Goal: Information Seeking & Learning: Check status

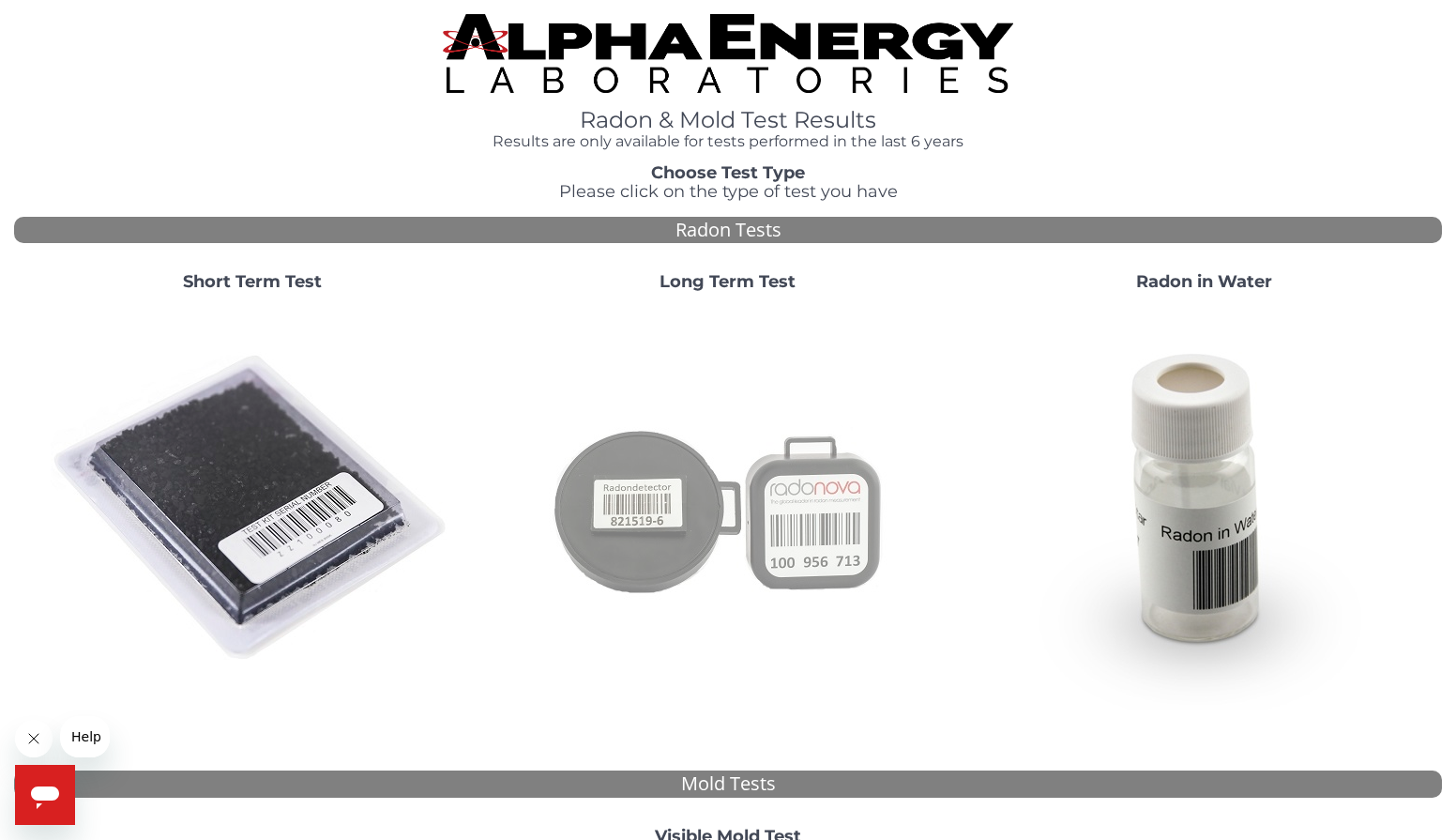
click at [650, 512] on img at bounding box center [728, 509] width 403 height 404
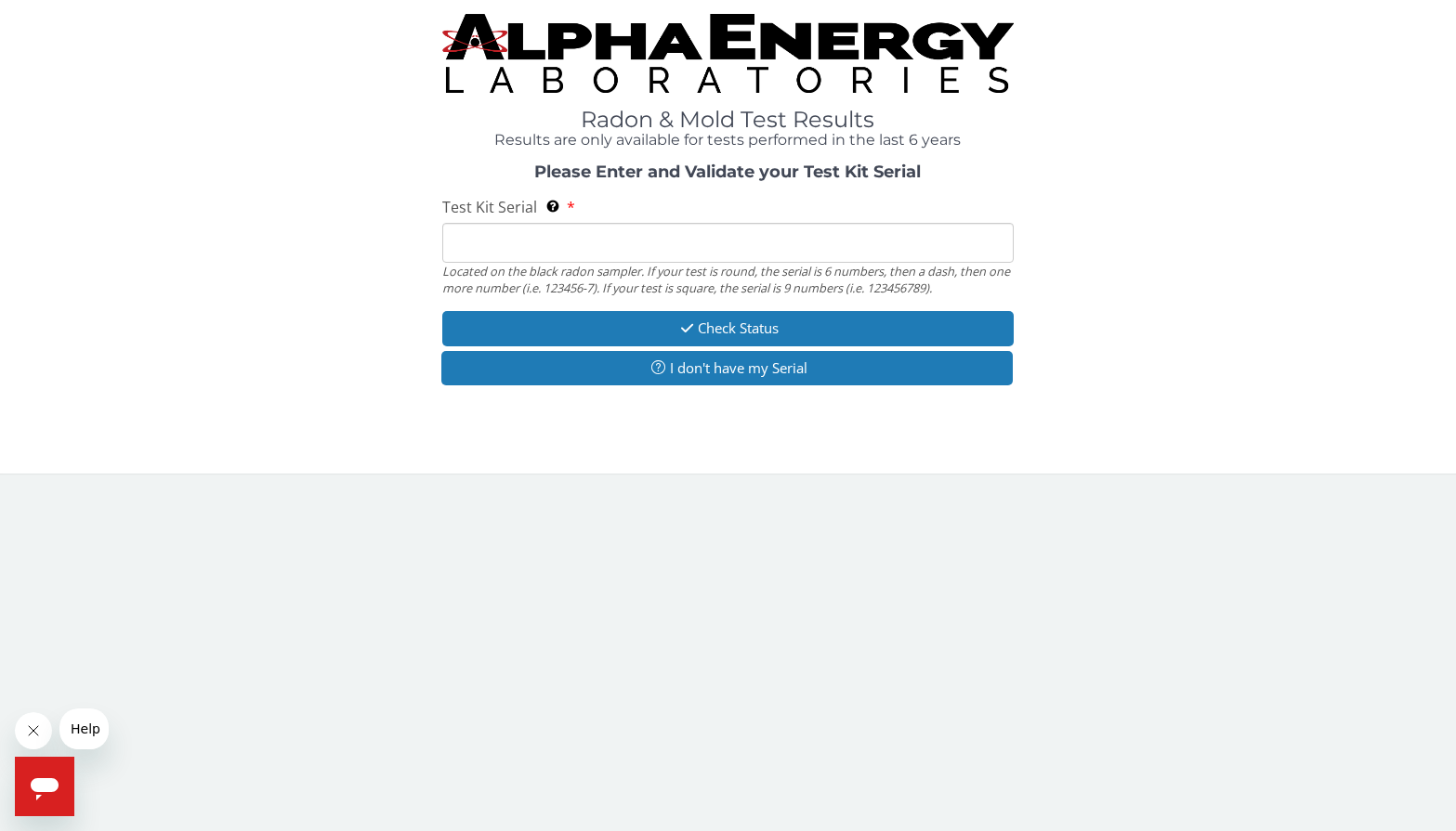
click at [530, 258] on input "Test Kit Serial Located on the black radon sampler. If your test is round, the …" at bounding box center [728, 243] width 571 height 40
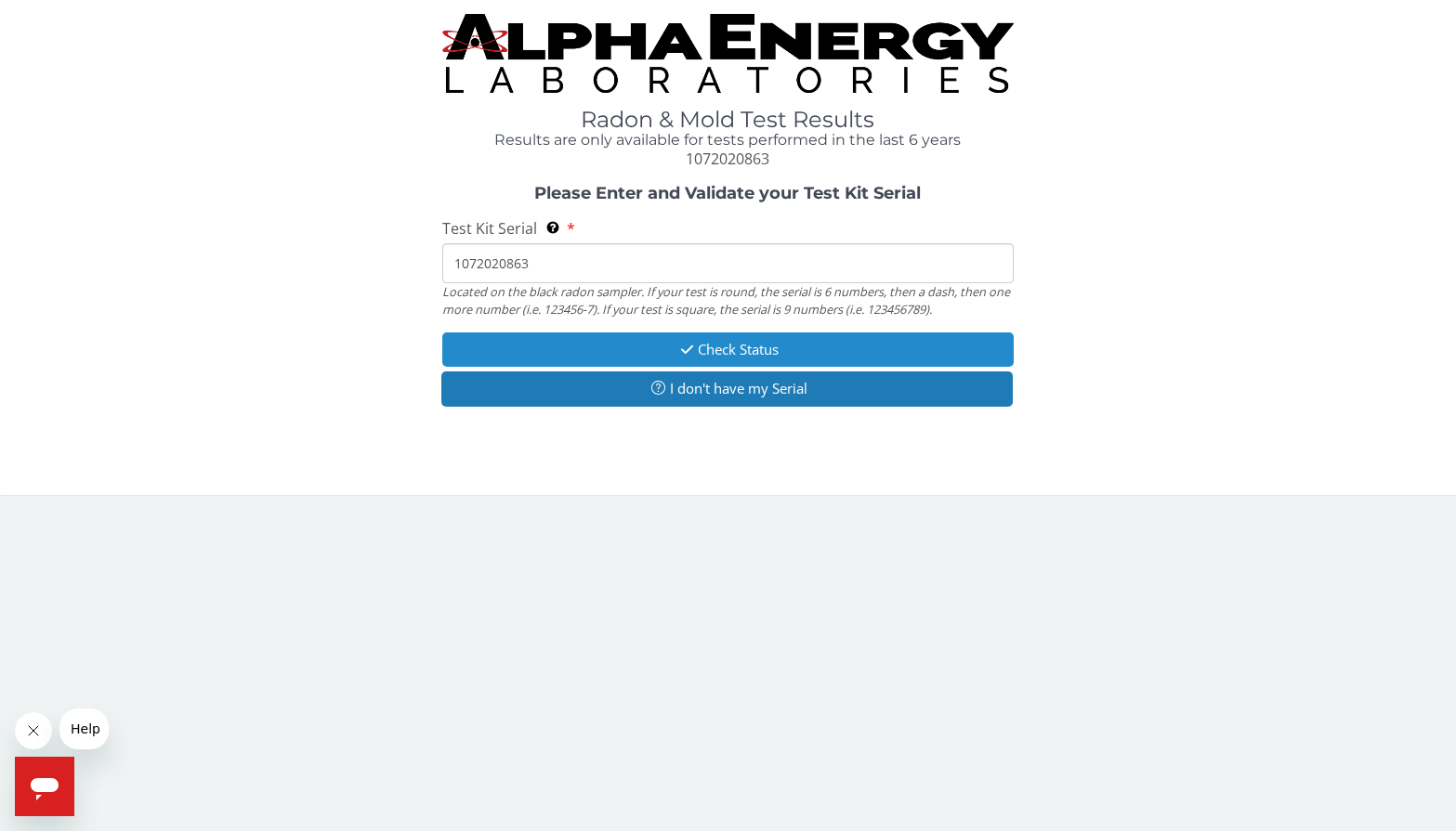
type input "1072020863"
click at [741, 344] on button "Check Status" at bounding box center [728, 350] width 571 height 34
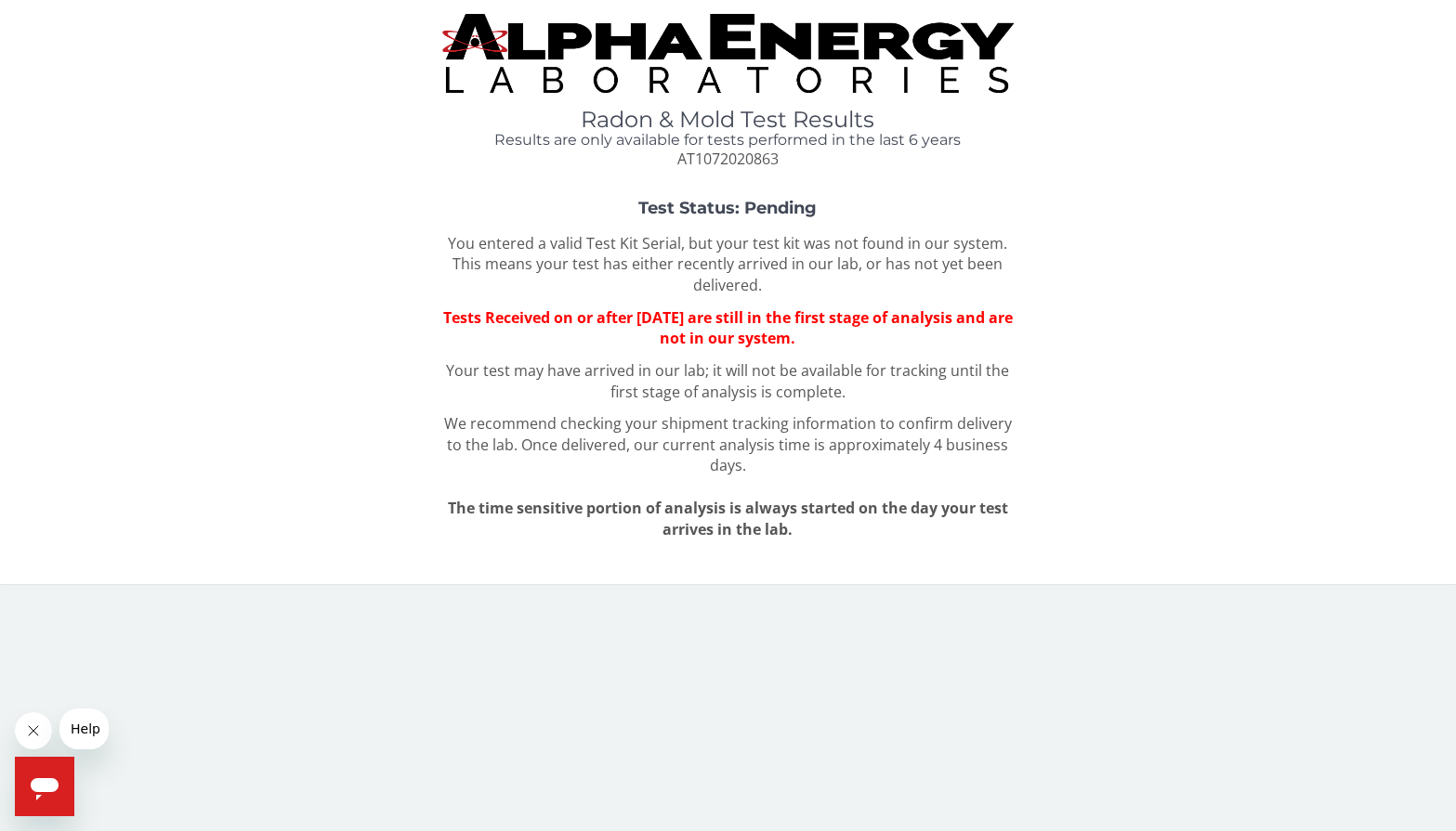
click at [759, 54] on img at bounding box center [728, 53] width 571 height 79
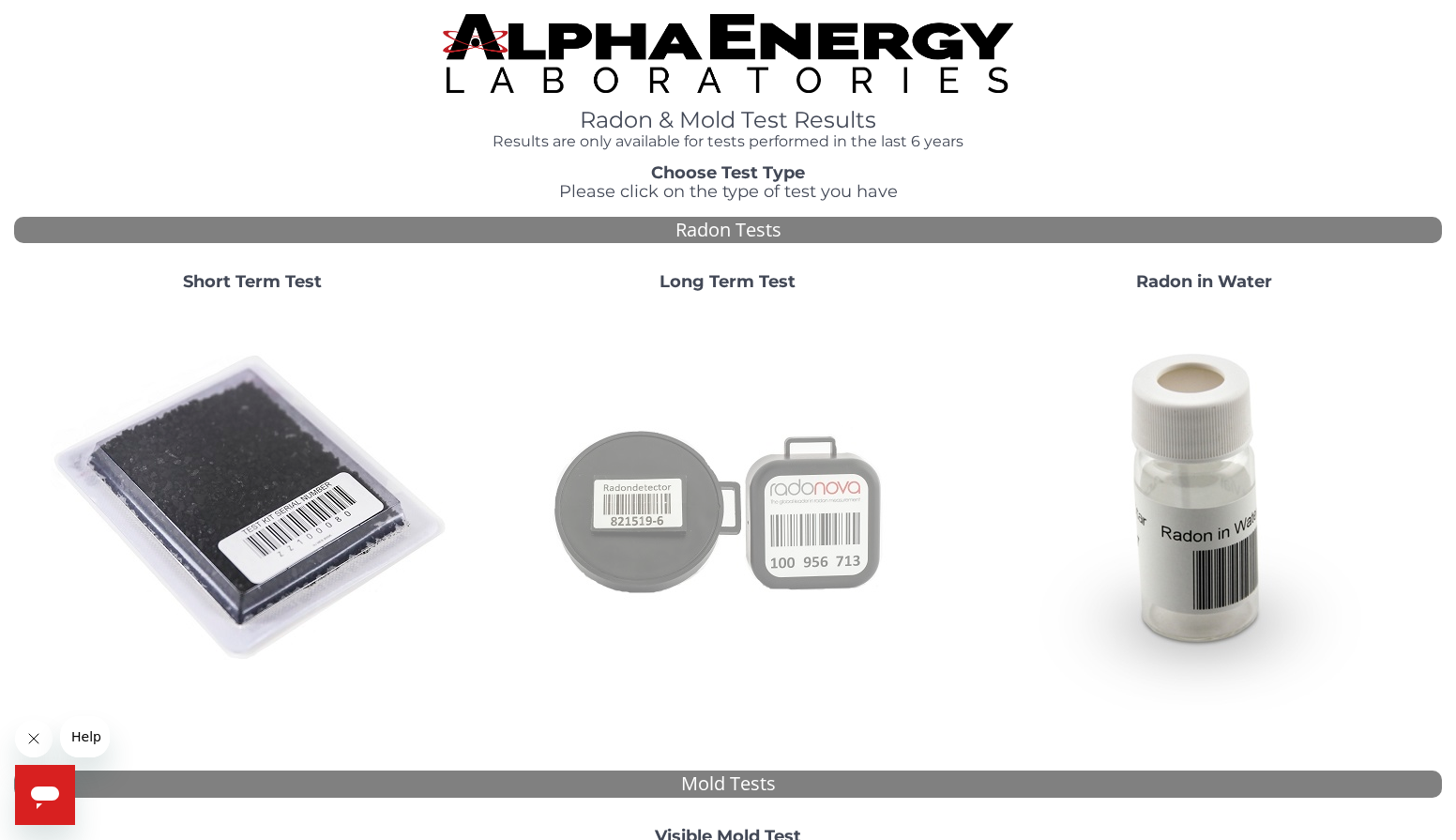
click at [673, 487] on img at bounding box center [728, 509] width 403 height 404
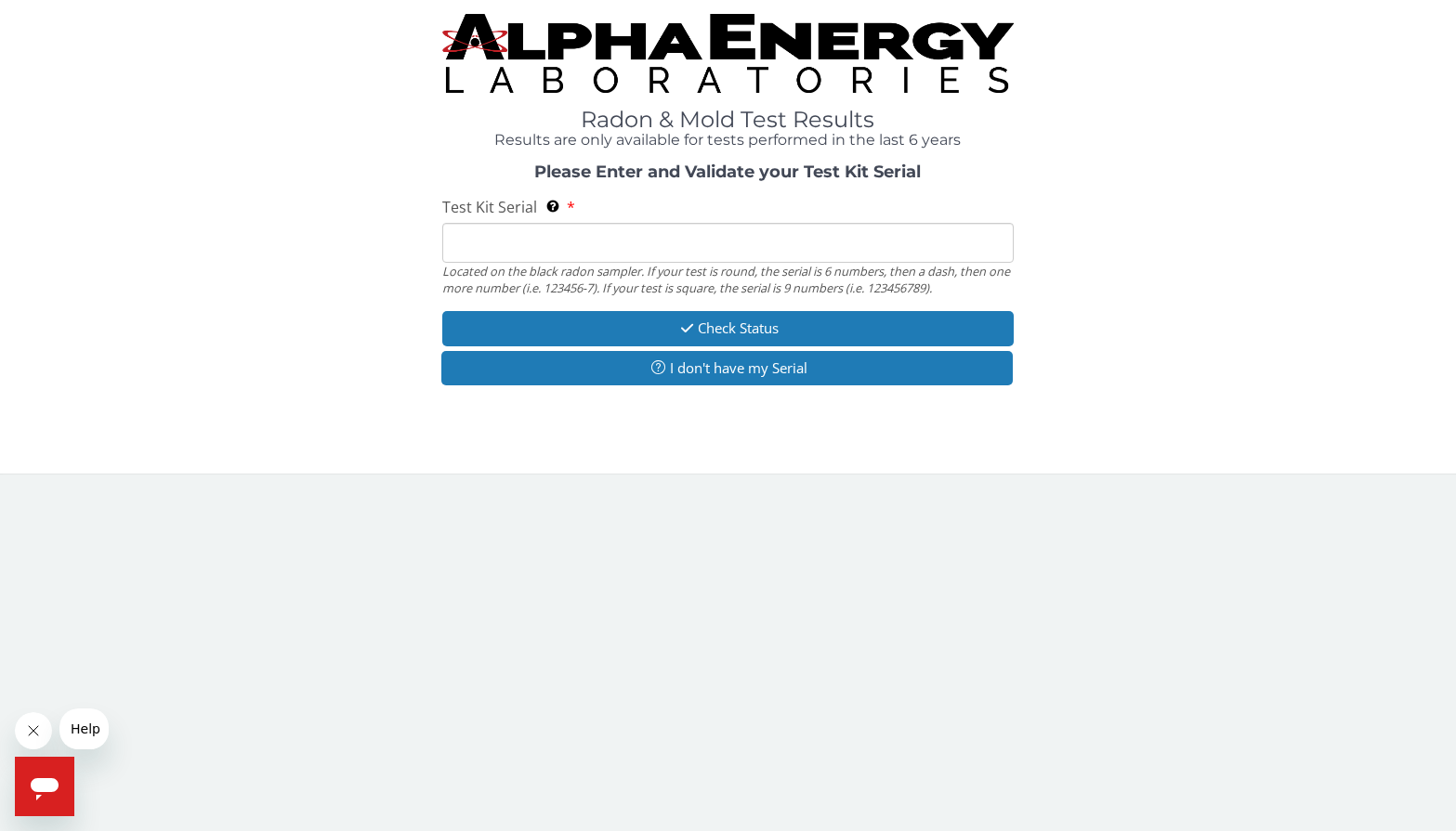
click at [545, 237] on input "Test Kit Serial Located on the black radon sampler. If your test is round, the …" at bounding box center [728, 243] width 571 height 40
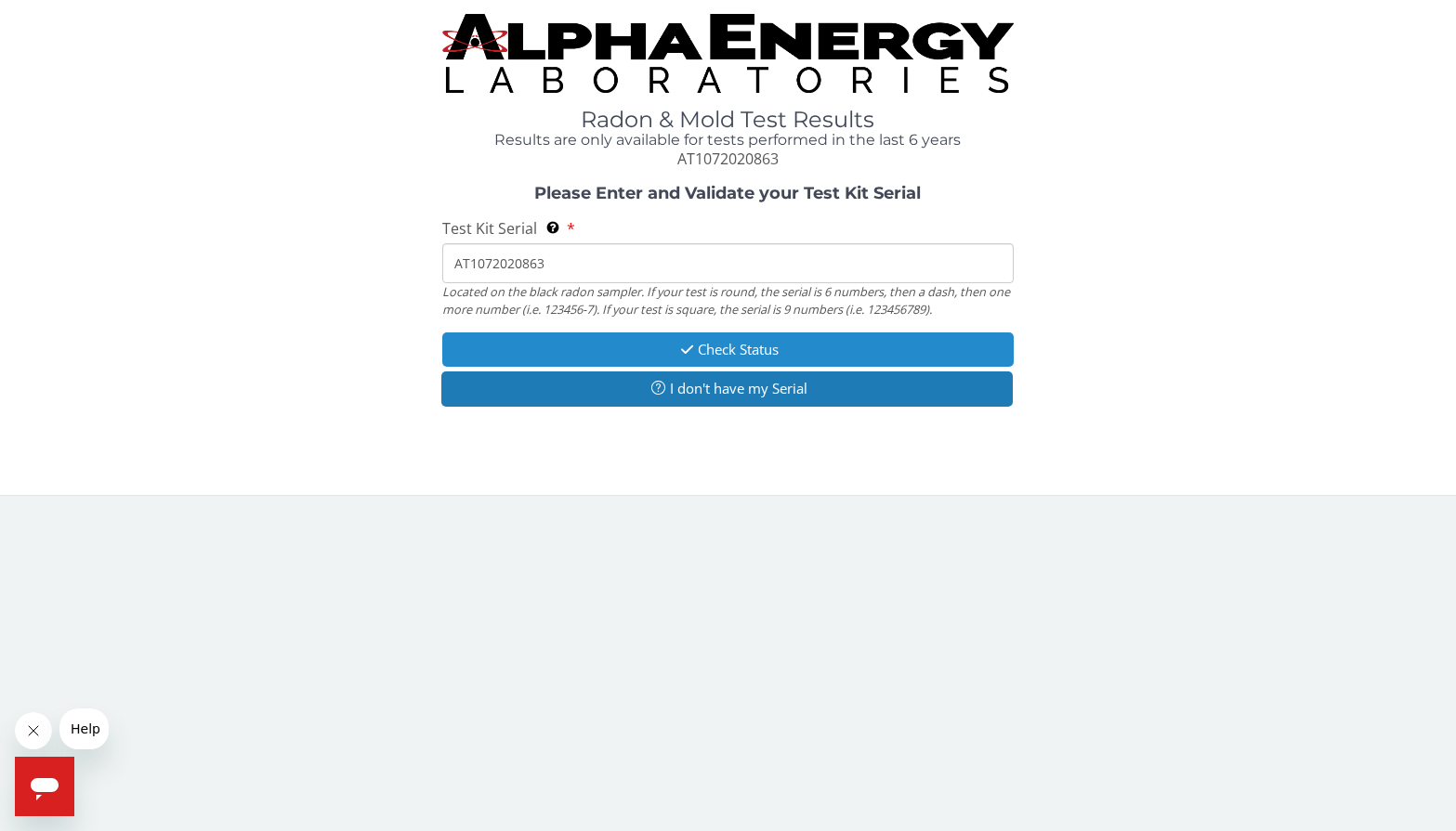
type input "AT1072020863"
click at [709, 351] on button "Check Status" at bounding box center [728, 350] width 571 height 34
